Goal: Task Accomplishment & Management: Manage account settings

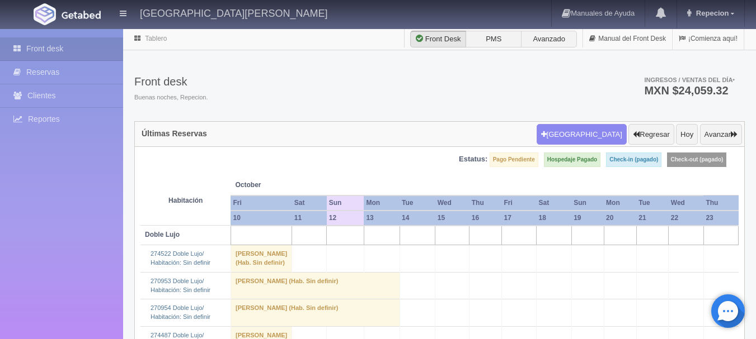
scroll to position [1286, 0]
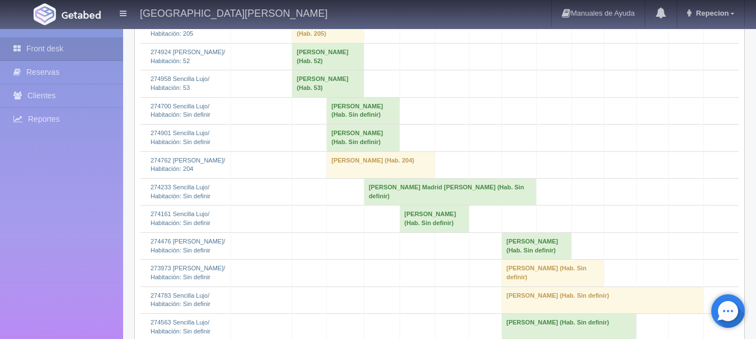
click at [353, 124] on td "Andrea Oliveros Olivito (Hab. Sin definir)" at bounding box center [363, 110] width 73 height 27
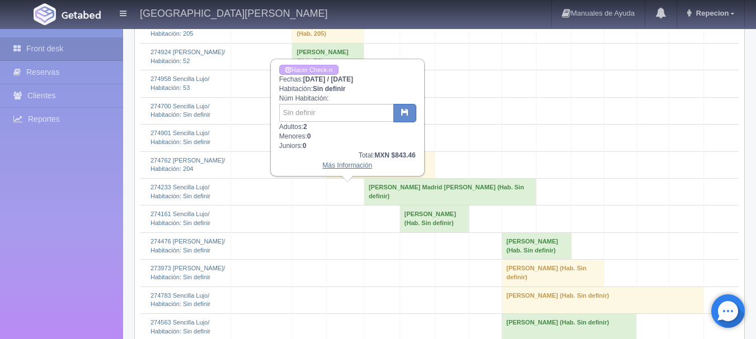
click at [353, 169] on link "Más Información" at bounding box center [347, 166] width 50 height 8
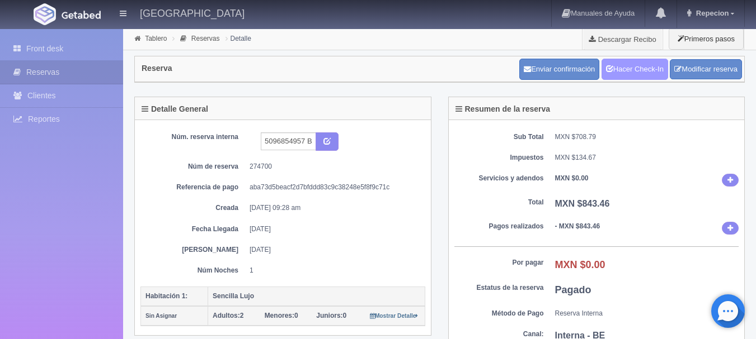
click at [640, 77] on link "Hacer Check-In" at bounding box center [634, 69] width 67 height 21
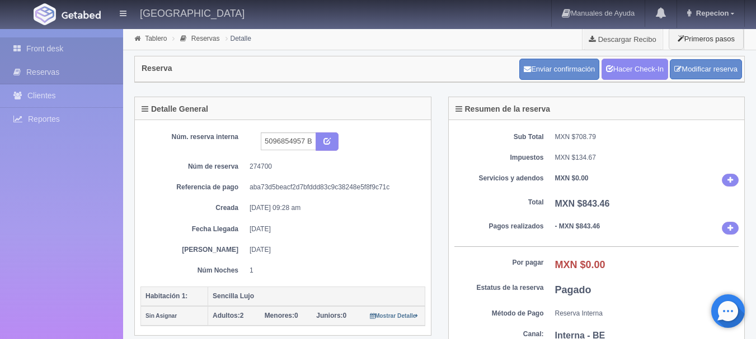
click at [51, 47] on link "Front desk" at bounding box center [61, 48] width 123 height 23
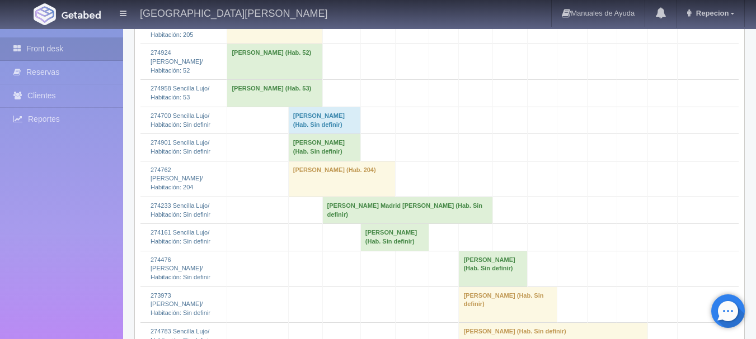
scroll to position [1230, 0]
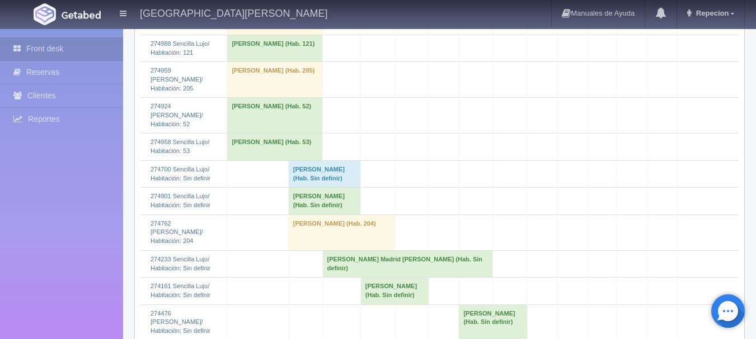
click at [315, 187] on td "Andrea Oliveros Olivito (Hab. Sin definir)" at bounding box center [324, 174] width 72 height 27
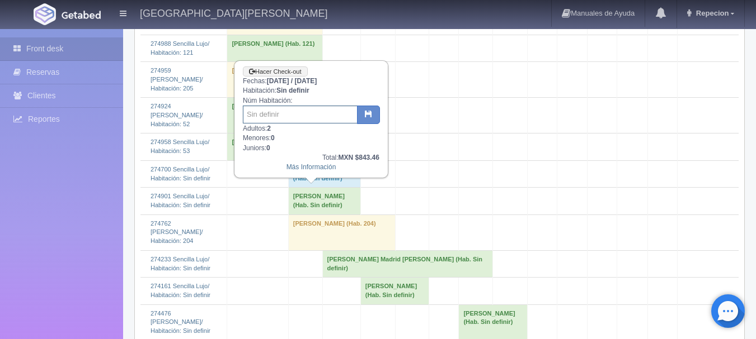
click at [285, 119] on input "text" at bounding box center [300, 115] width 115 height 18
type input "203"
click at [368, 117] on icon "button" at bounding box center [368, 113] width 7 height 7
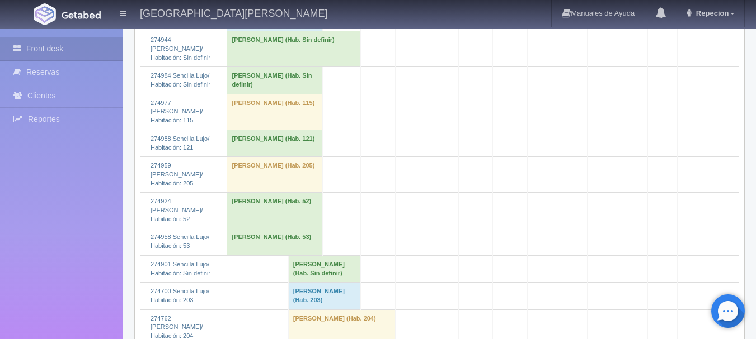
scroll to position [1286, 0]
